Goal: Navigation & Orientation: Find specific page/section

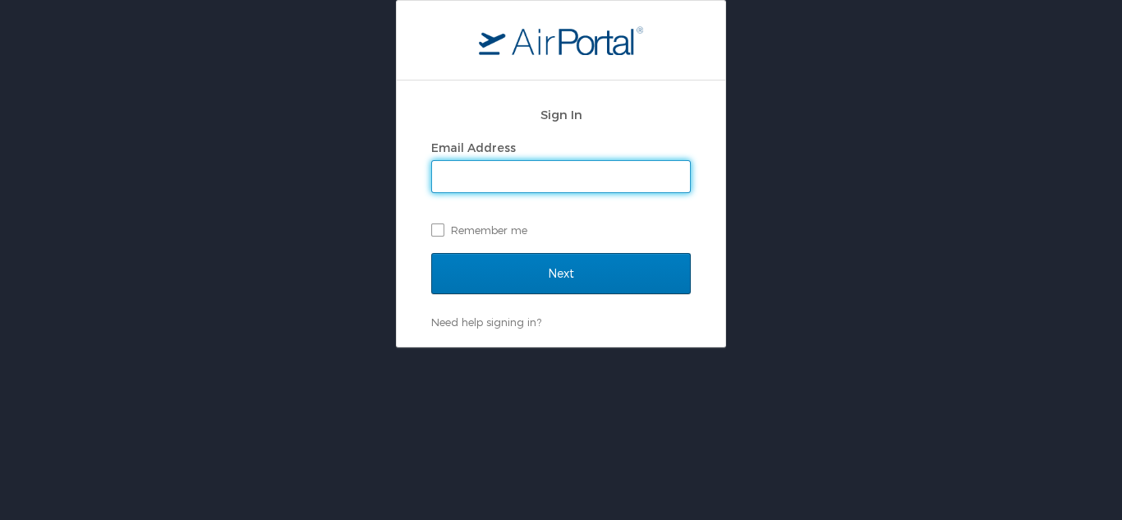
click at [444, 176] on input "Email Address" at bounding box center [561, 176] width 258 height 31
type input "brandon.hendricks@cbtravel.com"
click at [431, 253] on input "Next" at bounding box center [561, 273] width 260 height 41
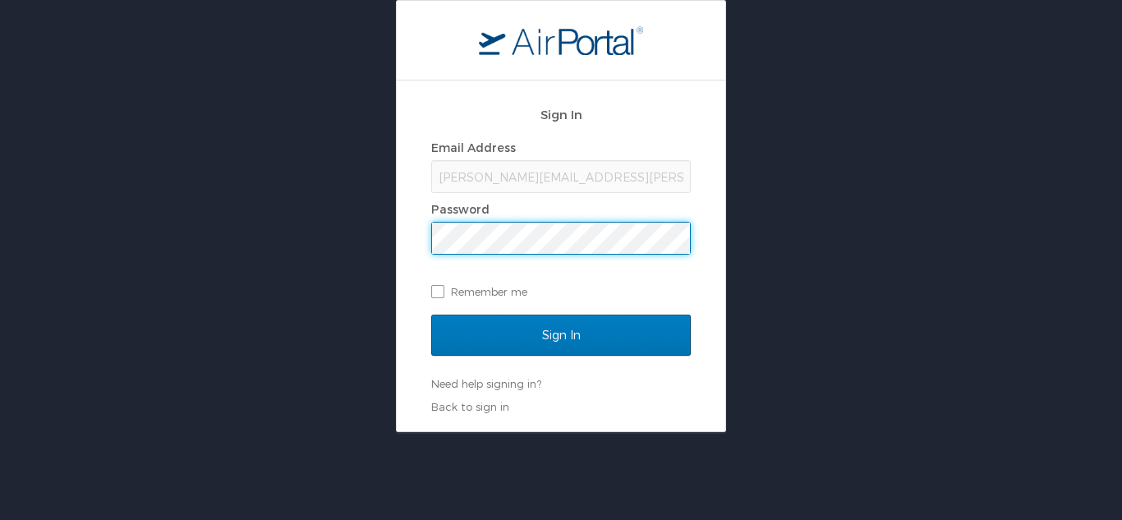
click at [431, 315] on input "Sign In" at bounding box center [561, 335] width 260 height 41
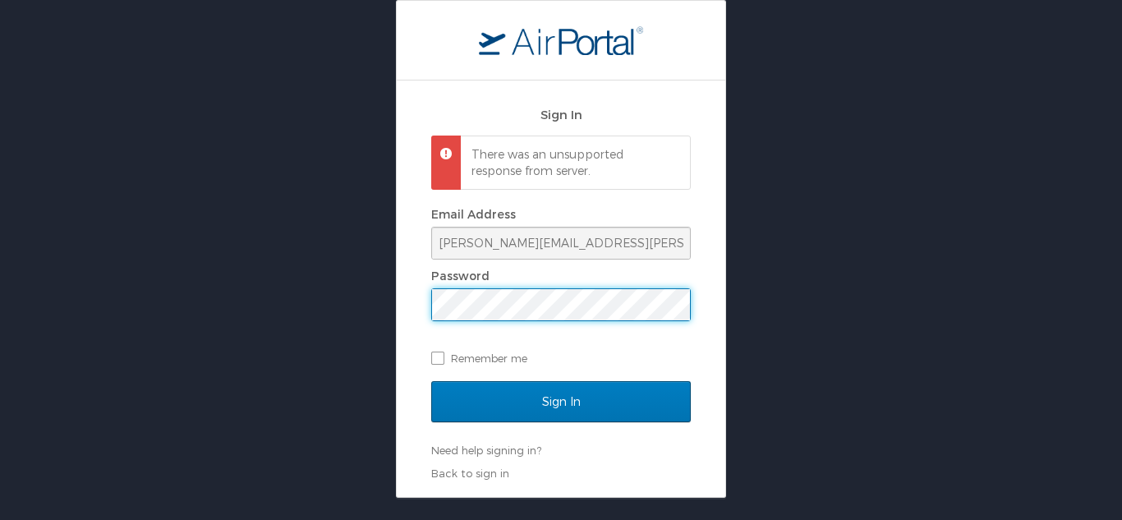
click at [414, 315] on div "Sign In There was an unsupported response from server. Email Address brandon.he…" at bounding box center [561, 289] width 329 height 416
click at [431, 381] on input "Sign In" at bounding box center [561, 401] width 260 height 41
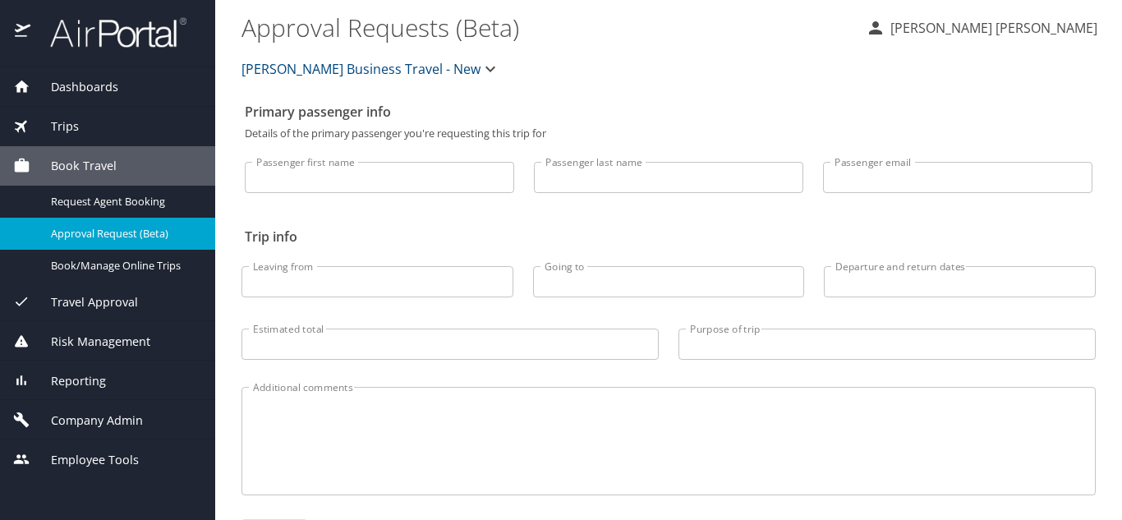
click at [132, 82] on div "Dashboards" at bounding box center [107, 87] width 189 height 18
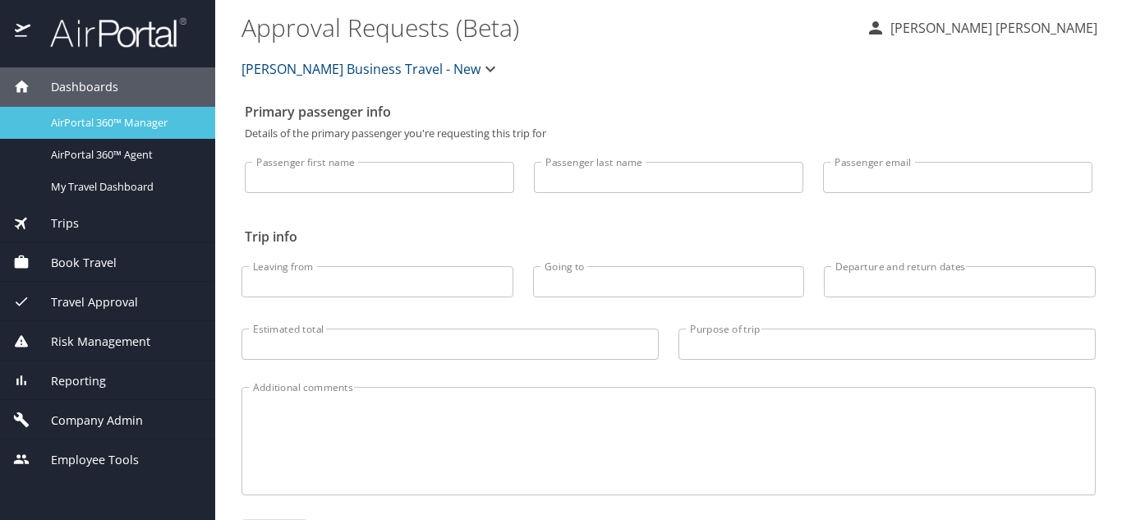
click at [107, 122] on span "AirPortal 360™ Manager" at bounding box center [123, 123] width 145 height 16
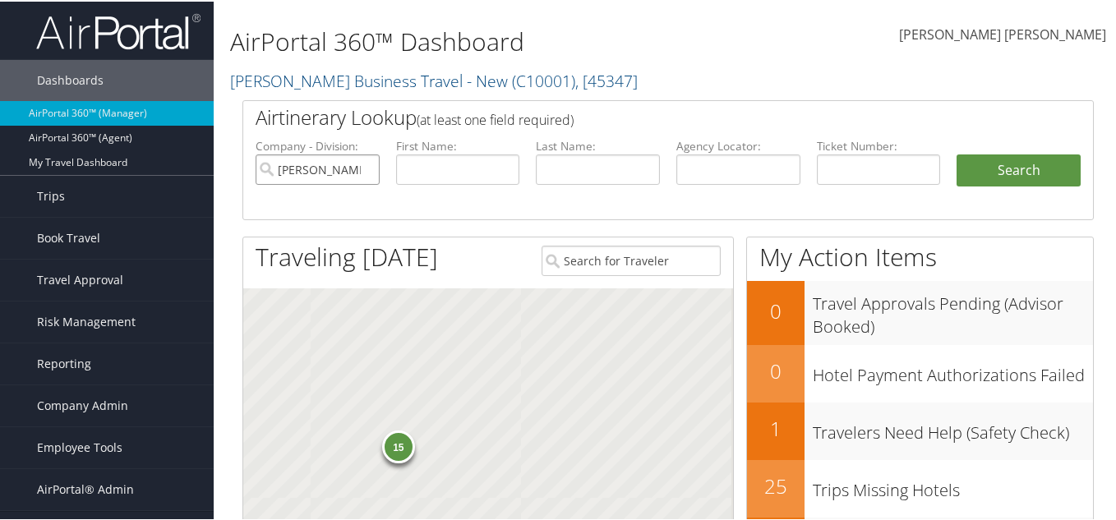
click at [365, 168] on input "[PERSON_NAME] Business Travel - New" at bounding box center [317, 168] width 124 height 30
